Goal: Transaction & Acquisition: Subscribe to service/newsletter

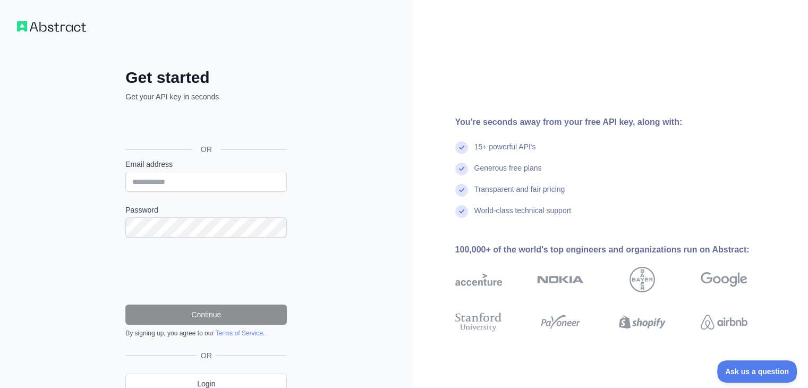
scroll to position [47, 0]
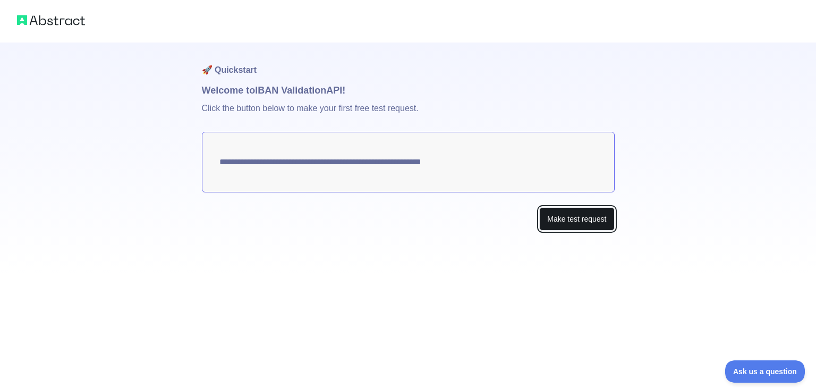
click at [573, 220] on button "Make test request" at bounding box center [576, 219] width 75 height 24
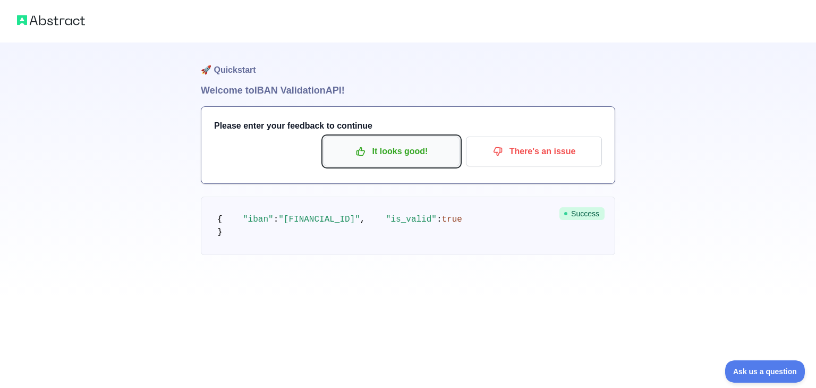
click at [410, 154] on p "It looks good!" at bounding box center [392, 151] width 120 height 18
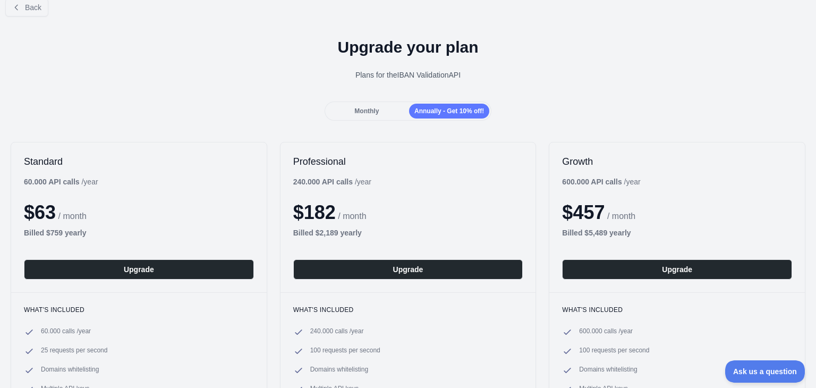
scroll to position [15, 0]
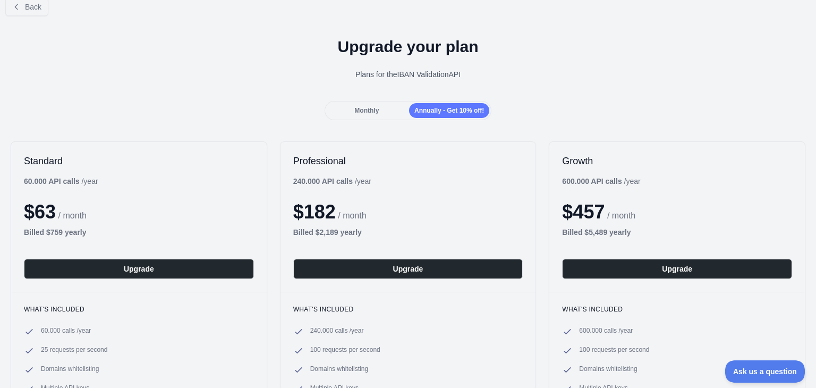
click at [374, 113] on span "Monthly" at bounding box center [366, 110] width 24 height 7
